Goal: Register for event/course

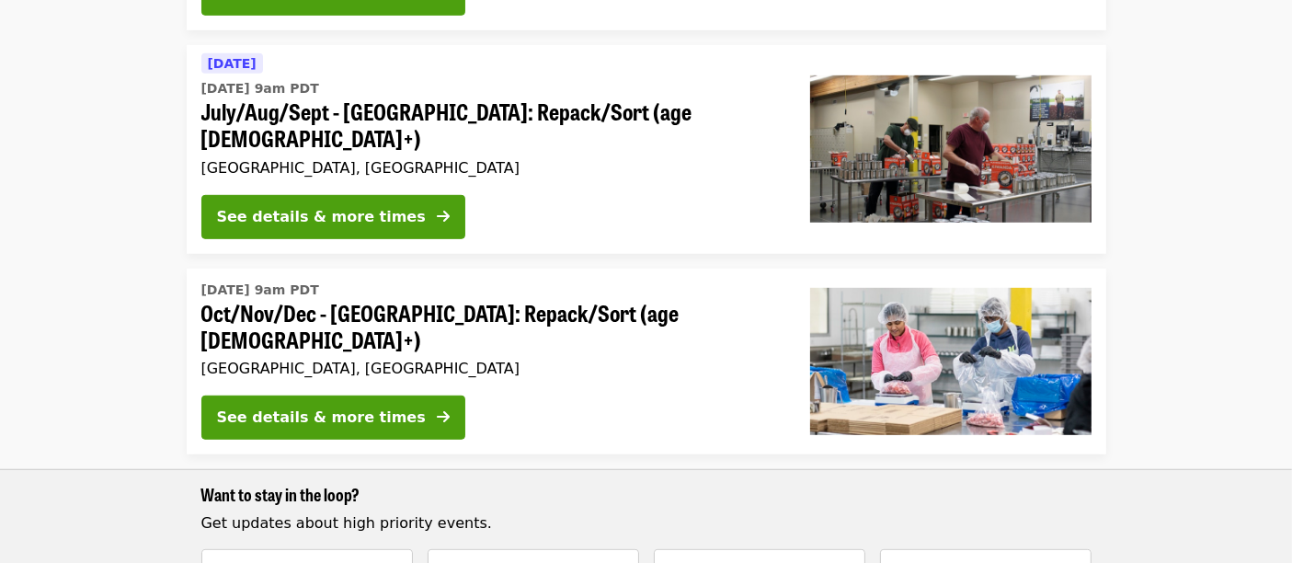
scroll to position [1021, 0]
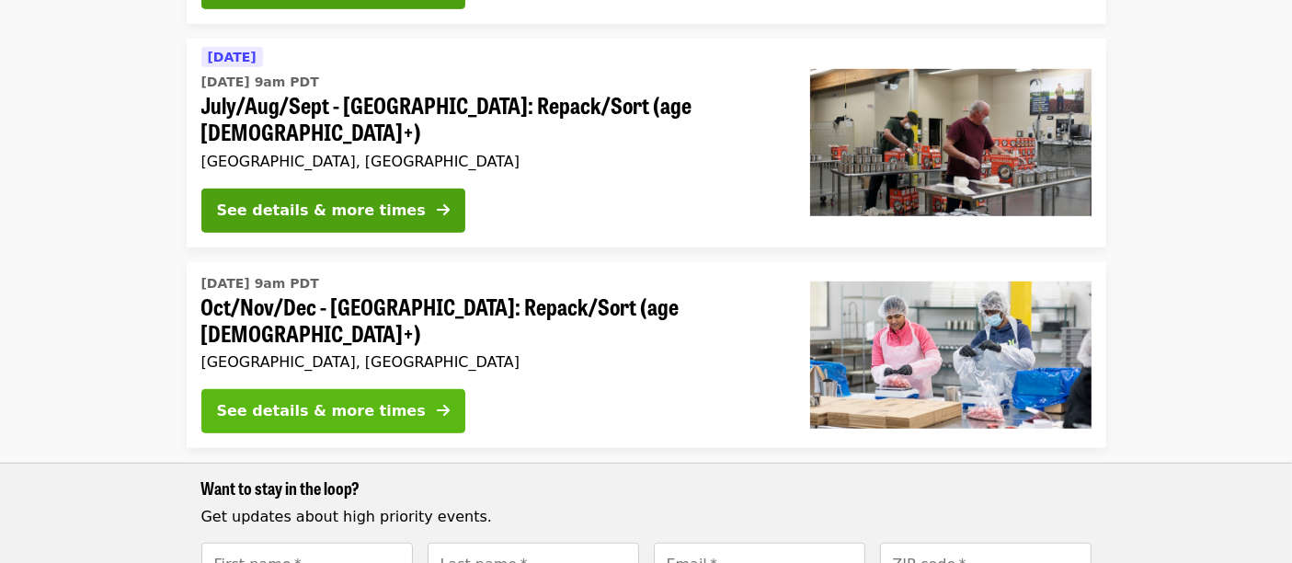
click at [320, 400] on div "See details & more times" at bounding box center [321, 411] width 209 height 22
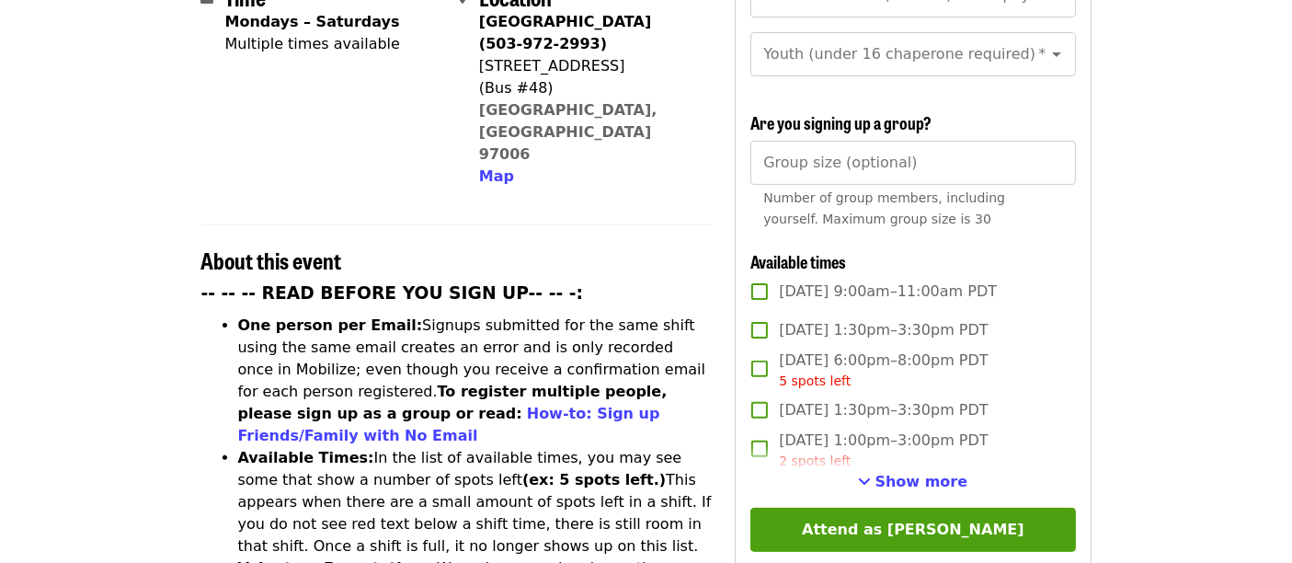
scroll to position [612, 0]
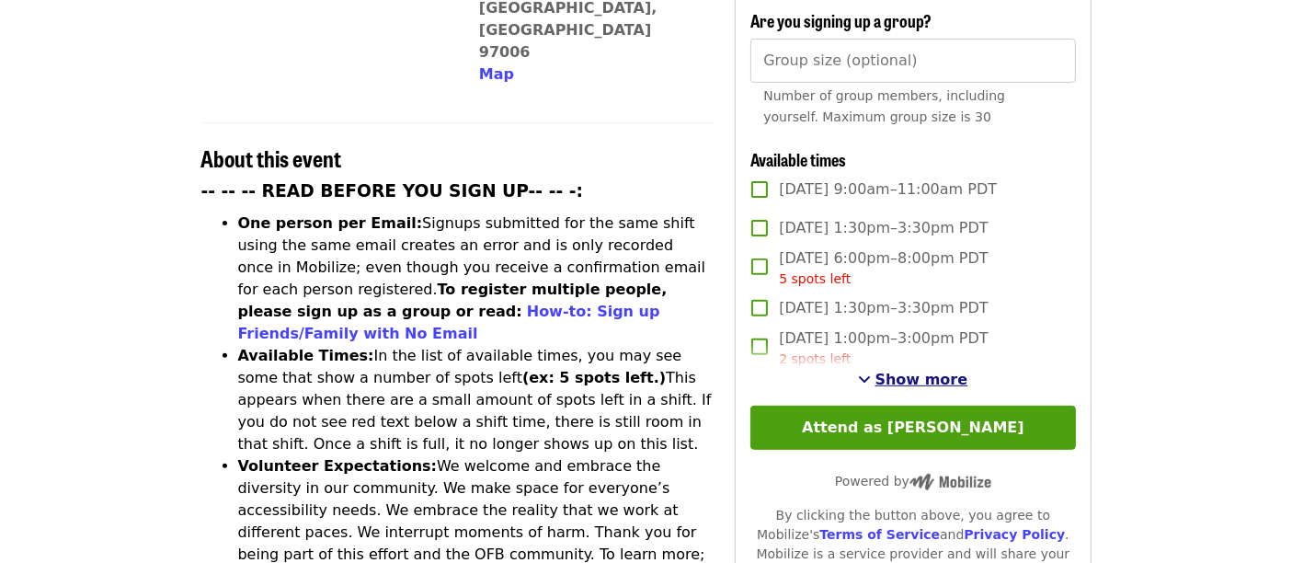
click at [914, 374] on span "Show more" at bounding box center [921, 378] width 93 height 17
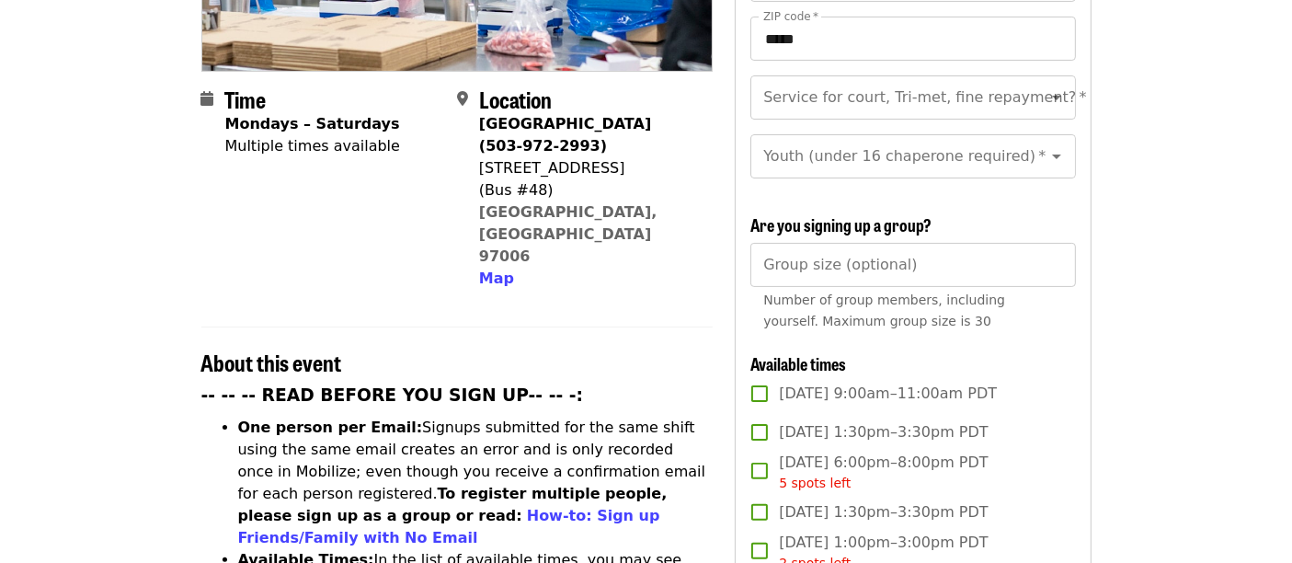
scroll to position [714, 0]
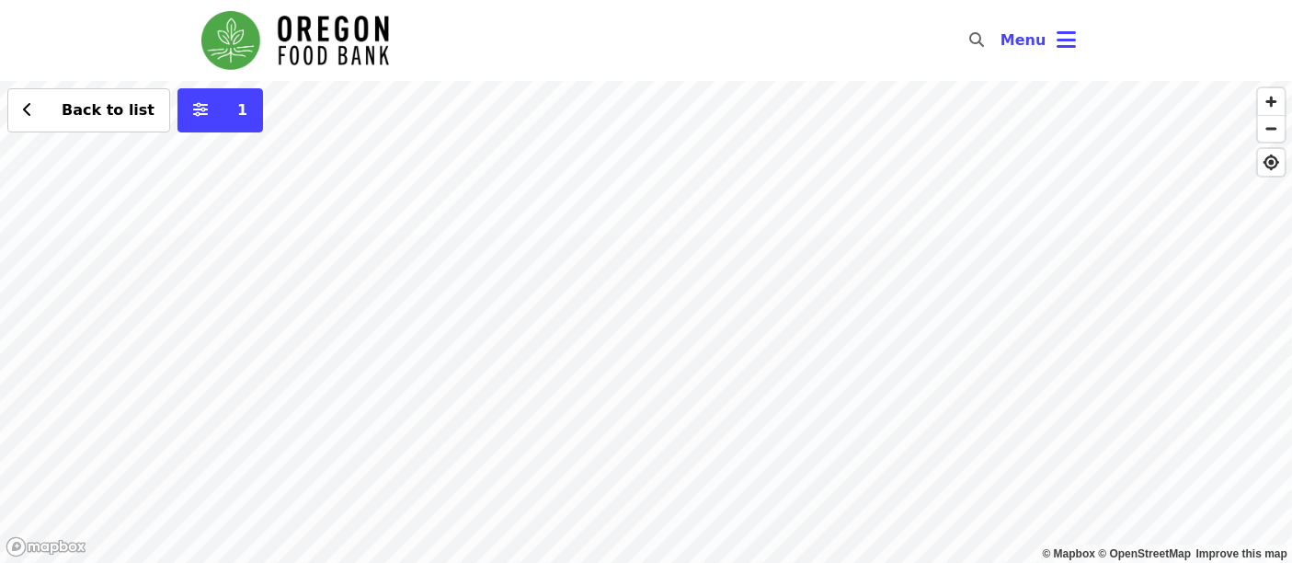
click at [455, 209] on div "Back to list 1" at bounding box center [646, 322] width 1292 height 482
click at [467, 247] on button "See 2 actions at this location" at bounding box center [456, 238] width 241 height 22
drag, startPoint x: 622, startPoint y: 275, endPoint x: 662, endPoint y: 341, distance: 77.1
click at [663, 341] on div "See 2 actions at this location Back to list 1" at bounding box center [646, 322] width 1292 height 482
drag, startPoint x: 627, startPoint y: 322, endPoint x: 632, endPoint y: 433, distance: 111.4
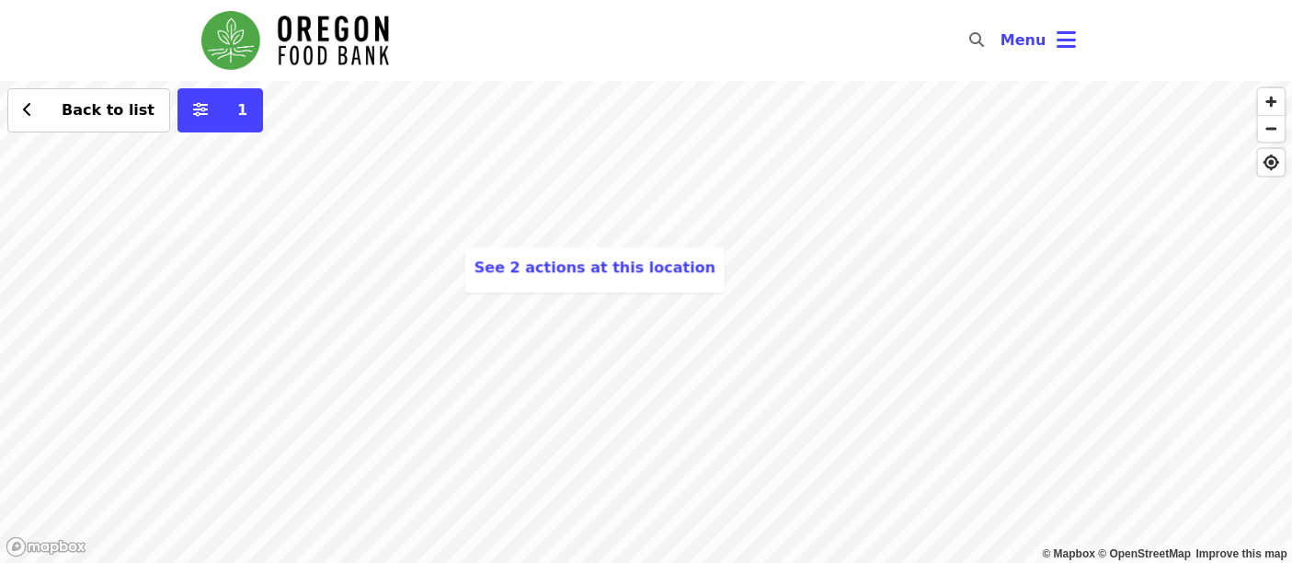
click at [632, 434] on div "See 2 actions at this location Back to list 1" at bounding box center [646, 322] width 1292 height 482
drag, startPoint x: 605, startPoint y: 342, endPoint x: 620, endPoint y: 393, distance: 53.5
click at [620, 399] on div "See 2 actions at this location Back to list 1" at bounding box center [646, 322] width 1292 height 482
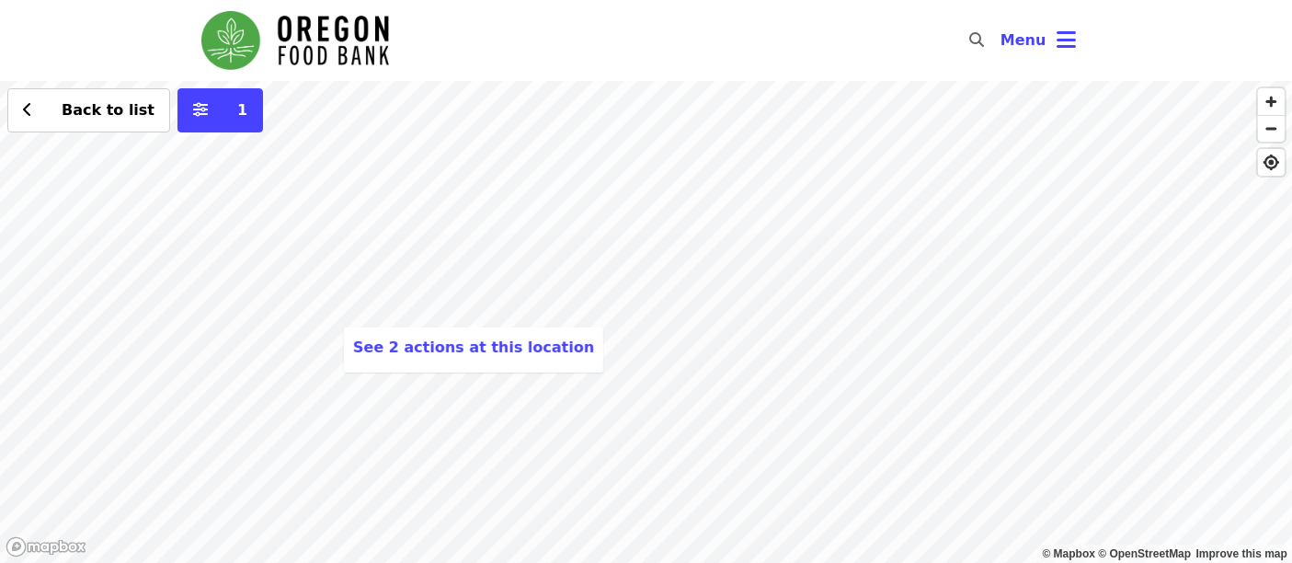
drag, startPoint x: 793, startPoint y: 415, endPoint x: 631, endPoint y: 403, distance: 163.2
click at [628, 445] on div "See 2 actions at this location Back to list 1" at bounding box center [646, 322] width 1292 height 482
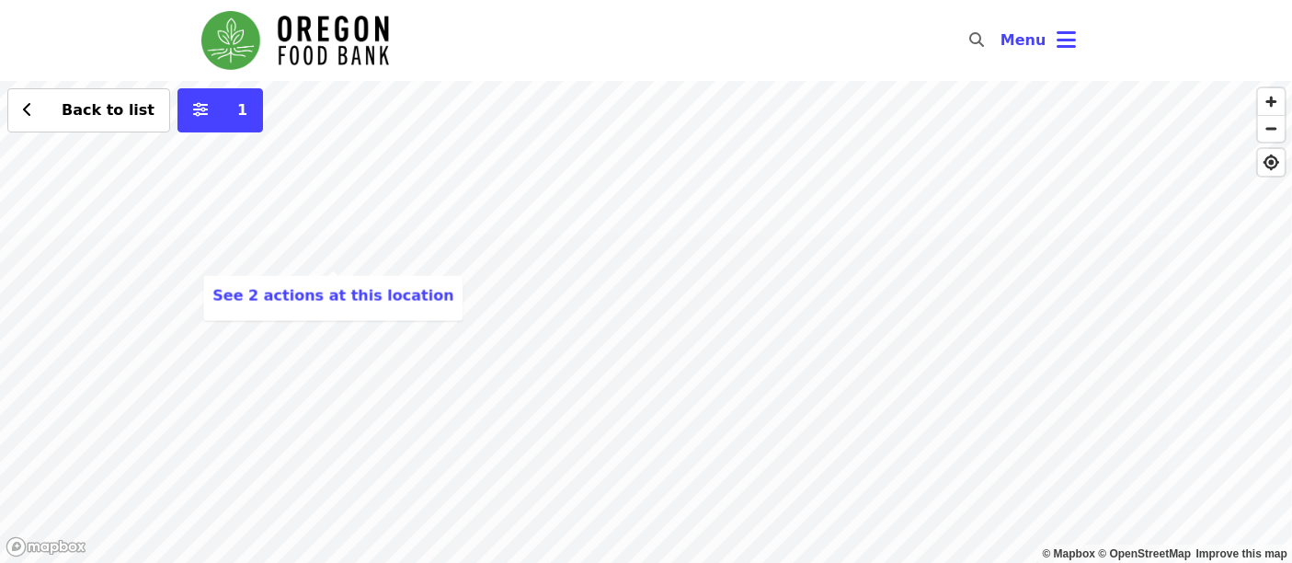
drag, startPoint x: 734, startPoint y: 374, endPoint x: 895, endPoint y: 130, distance: 292.7
click at [652, 330] on div "See 2 actions at this location Back to list 1" at bounding box center [646, 322] width 1292 height 482
click at [913, 182] on div "See 2 actions at this location Back to list 1" at bounding box center [646, 322] width 1292 height 482
click at [885, 264] on div "Back to list 1" at bounding box center [646, 322] width 1292 height 482
click at [936, 142] on div "Back to list 1" at bounding box center [646, 322] width 1292 height 482
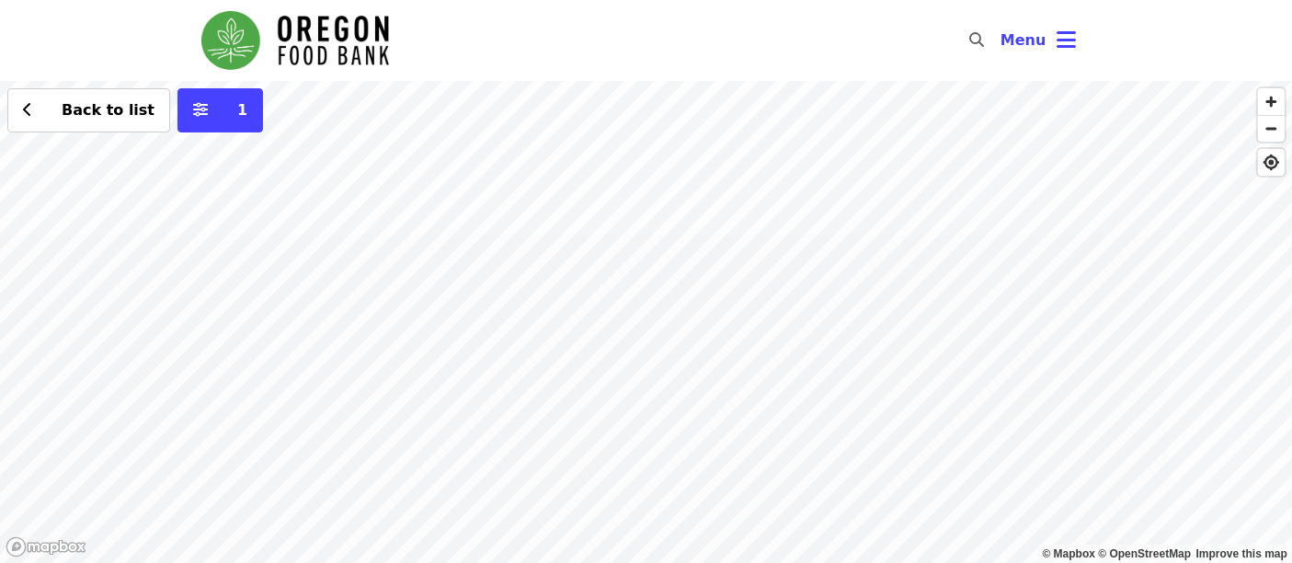
click at [665, 510] on div "Back to list 1" at bounding box center [646, 322] width 1292 height 482
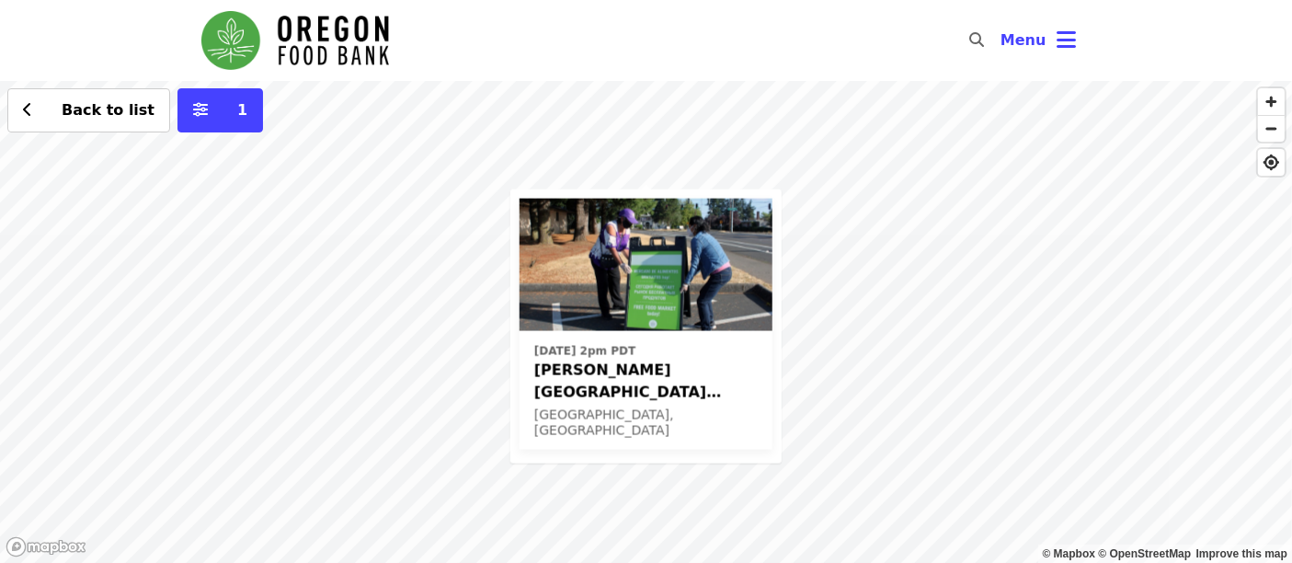
click at [864, 171] on div "Fri, Sep 19 @ 2pm PDT Rigler Elementary School (Latino Network) - Free Food Mar…" at bounding box center [646, 322] width 1292 height 482
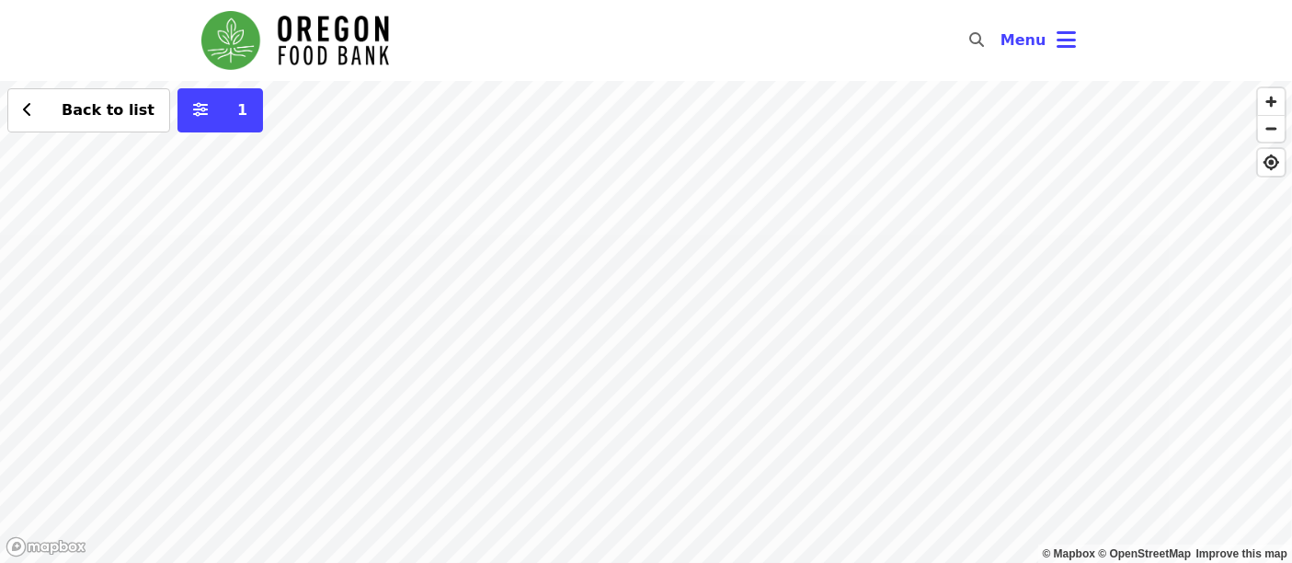
click at [864, 164] on div "Back to list 1" at bounding box center [646, 322] width 1292 height 482
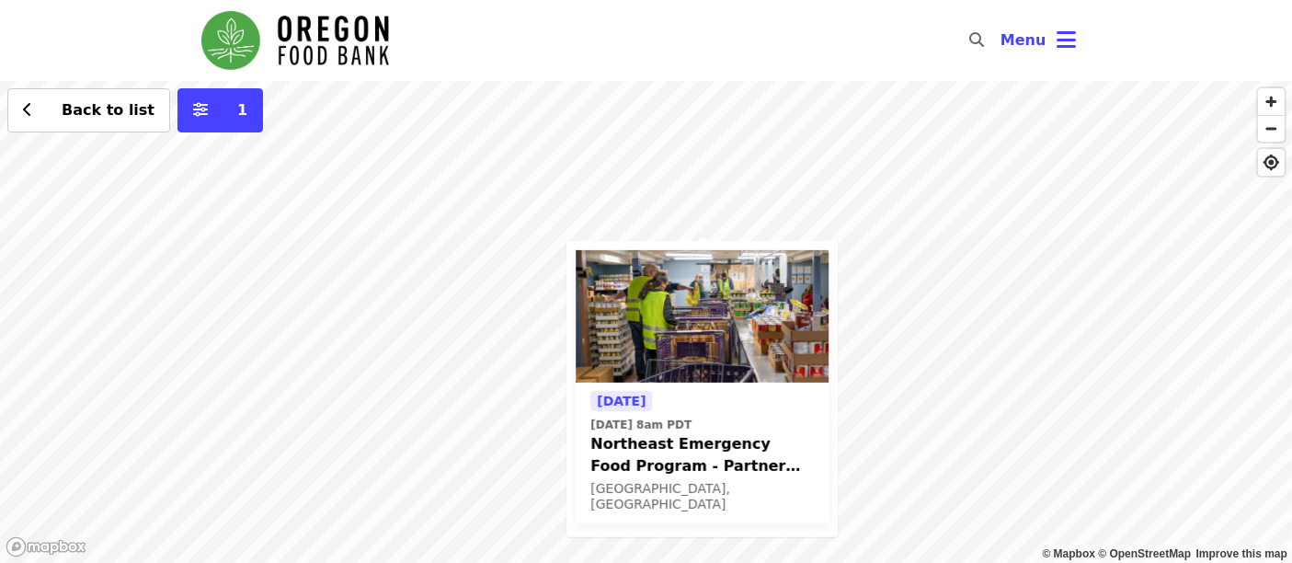
click at [506, 98] on div "Tomorrow Tue, Aug 26 @ 8am PDT Northeast Emergency Food Program - Partner Agenc…" at bounding box center [646, 322] width 1292 height 482
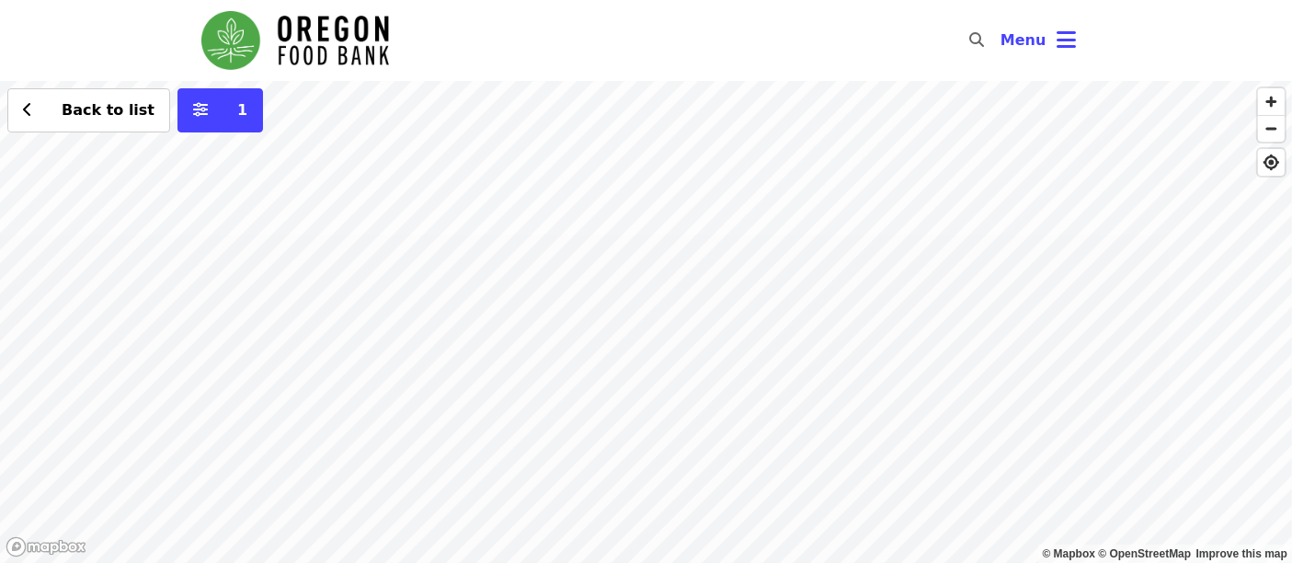
click at [617, 302] on div "Back to list 1" at bounding box center [646, 322] width 1292 height 482
click at [636, 332] on span "See 4 actions at this location" at bounding box center [622, 336] width 241 height 17
drag, startPoint x: 648, startPoint y: 404, endPoint x: 656, endPoint y: 351, distance: 53.0
click at [656, 351] on div "See 4 actions at this location Back to list 1" at bounding box center [646, 322] width 1292 height 482
drag, startPoint x: 542, startPoint y: 219, endPoint x: 598, endPoint y: 342, distance: 135.0
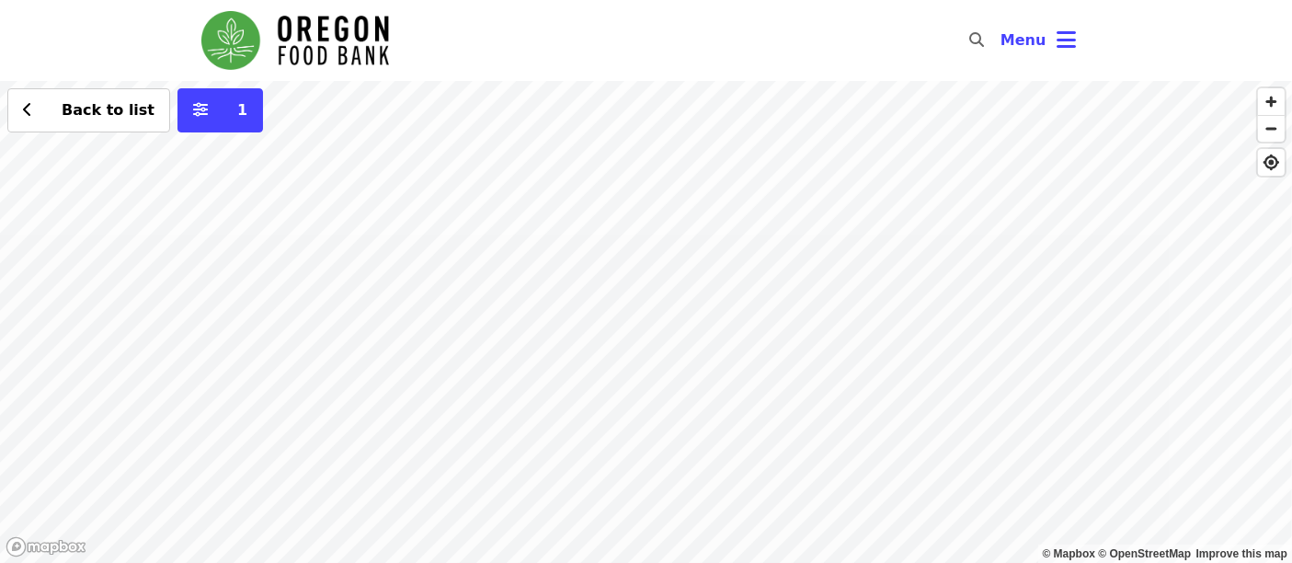
click at [603, 345] on div "See 4 actions at this location Back to list 1" at bounding box center [646, 322] width 1292 height 482
click at [511, 285] on div "See 4 actions at this location Back to list 1" at bounding box center [646, 322] width 1292 height 482
click at [517, 299] on span "See 2 actions at this location" at bounding box center [512, 298] width 241 height 17
drag, startPoint x: 871, startPoint y: 302, endPoint x: 811, endPoint y: 321, distance: 63.4
click at [812, 321] on div "See 2 actions at this location Back to list 1" at bounding box center [646, 322] width 1292 height 482
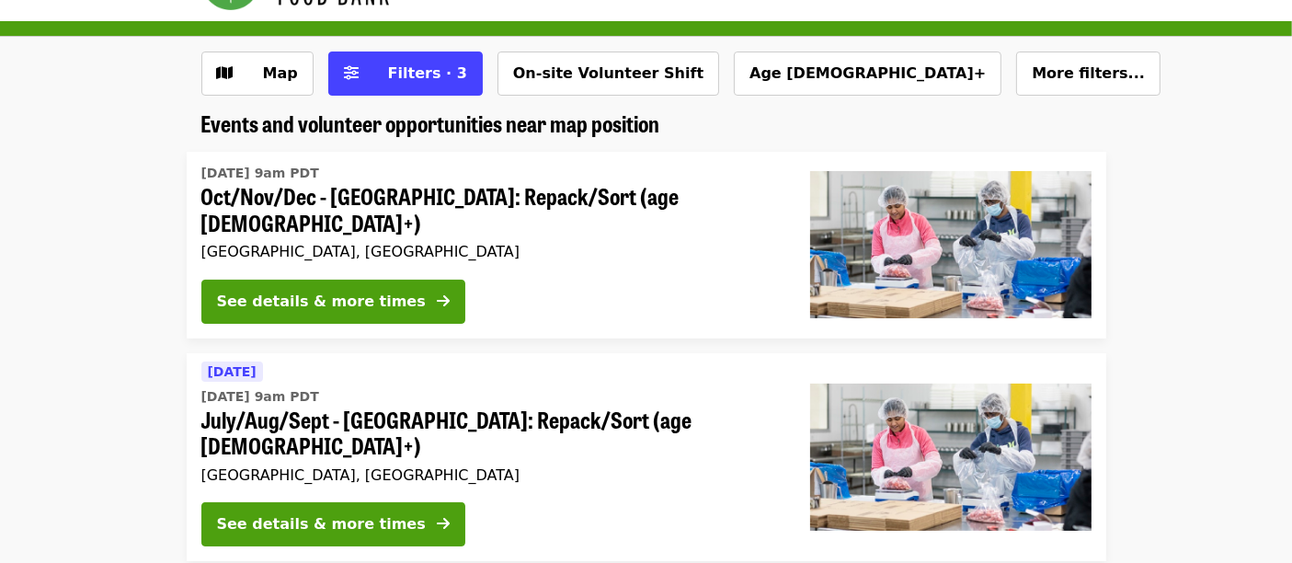
scroll to position [102, 0]
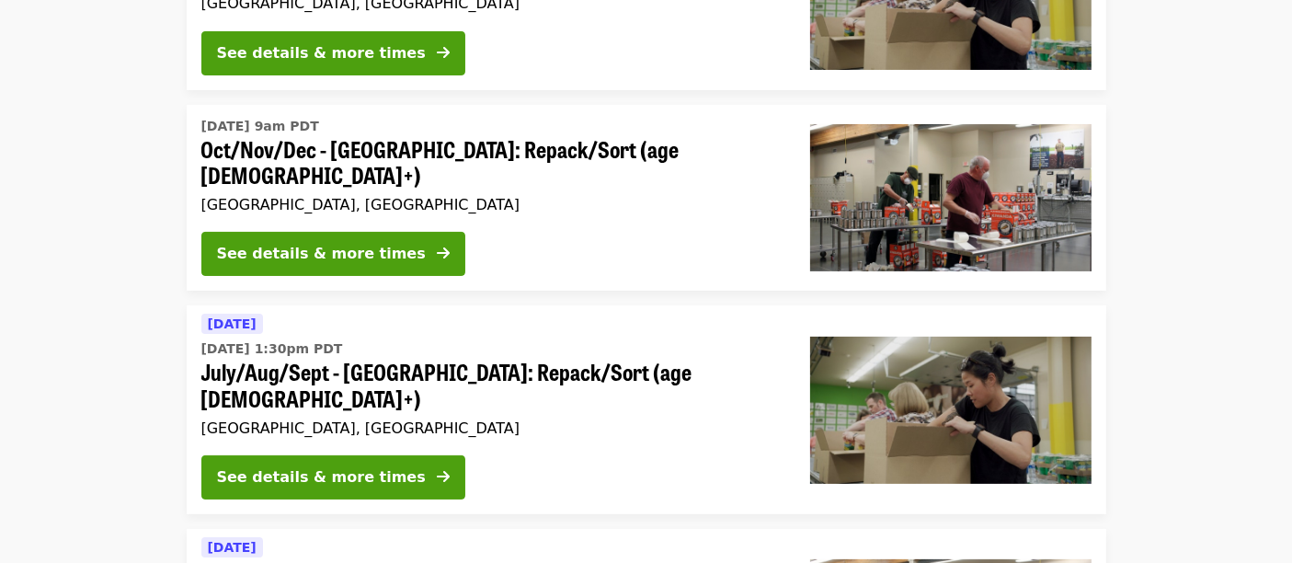
scroll to position [306, 0]
